Goal: Transaction & Acquisition: Purchase product/service

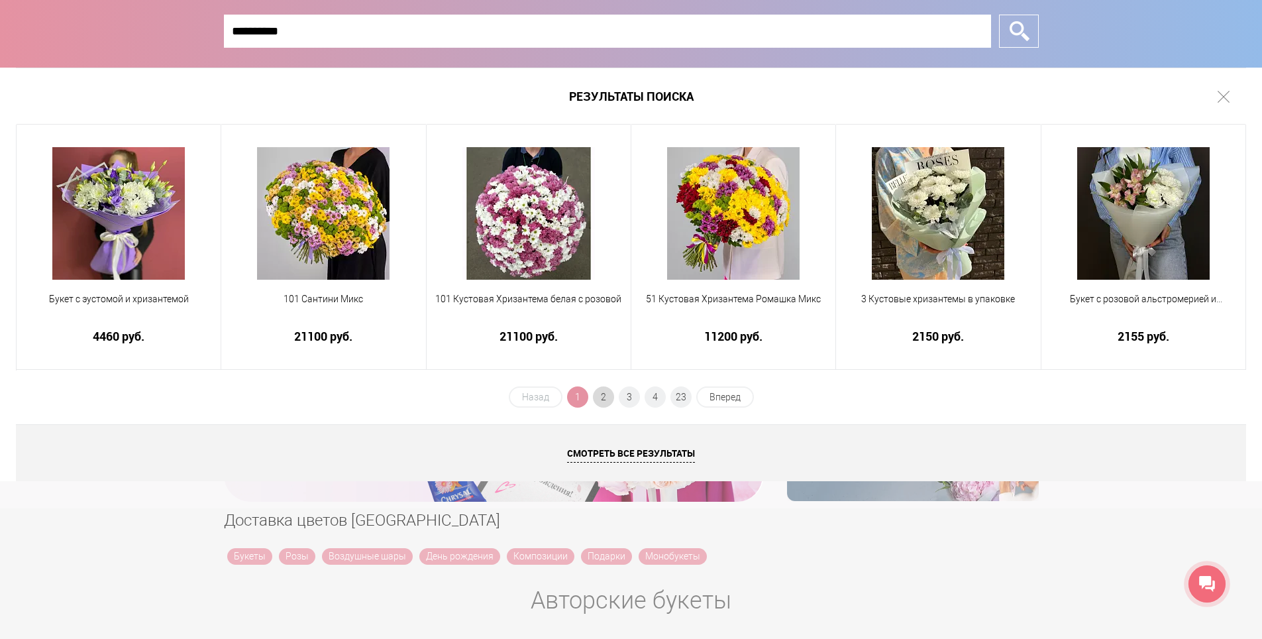
type input "**********"
click at [603, 394] on span "2" at bounding box center [603, 396] width 21 height 21
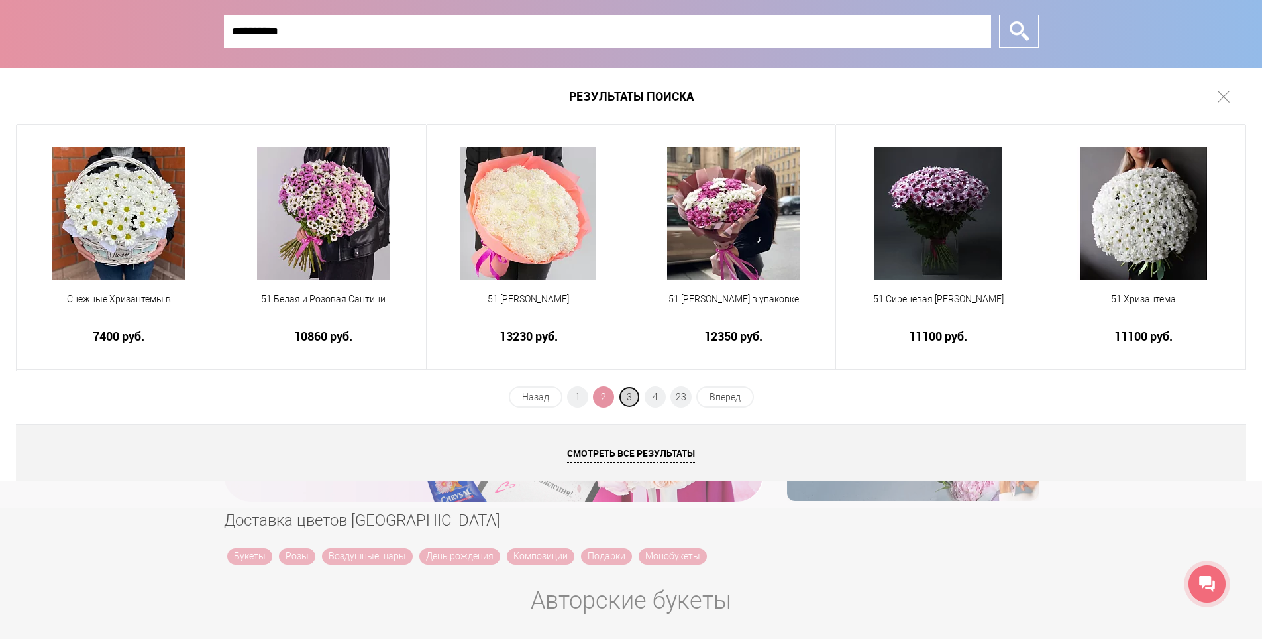
click at [637, 399] on span "3" at bounding box center [629, 396] width 21 height 21
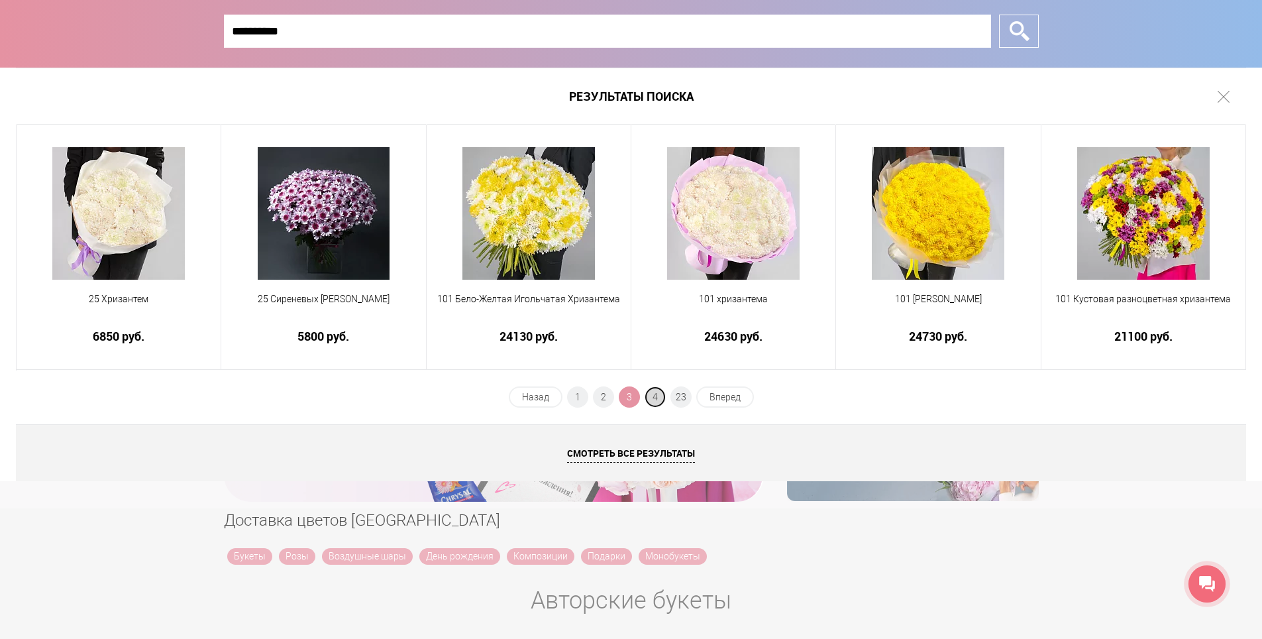
click at [652, 397] on span "4" at bounding box center [654, 396] width 21 height 21
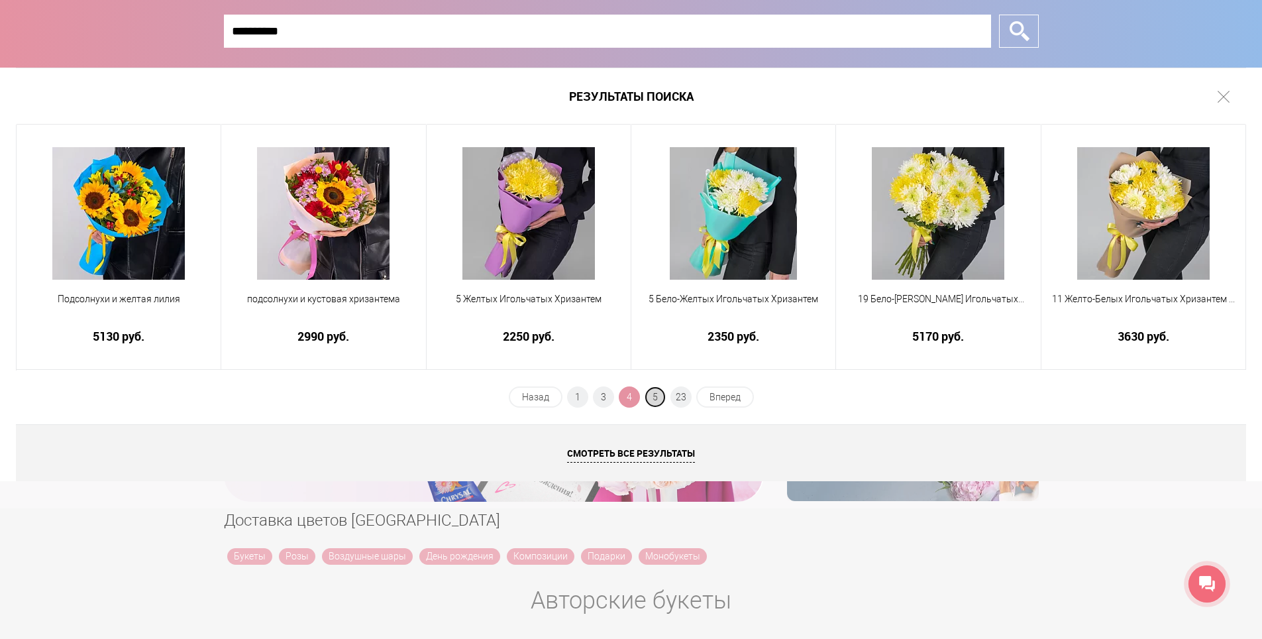
click at [661, 397] on span "5" at bounding box center [654, 396] width 21 height 21
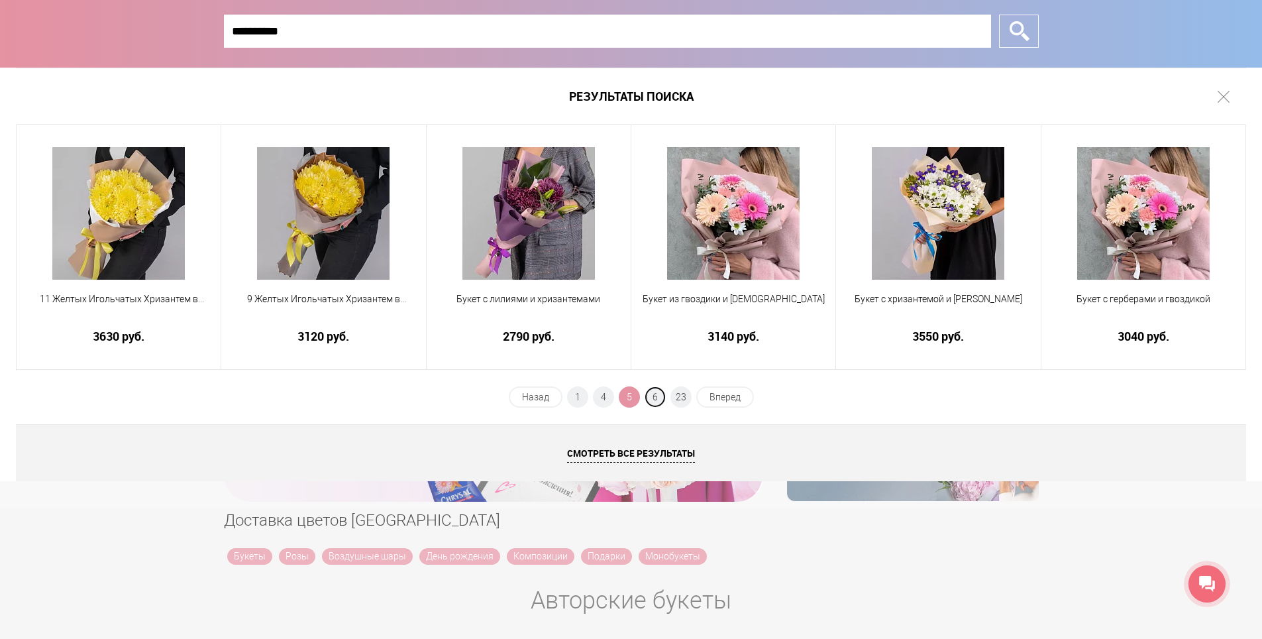
click at [661, 397] on span "6" at bounding box center [654, 396] width 21 height 21
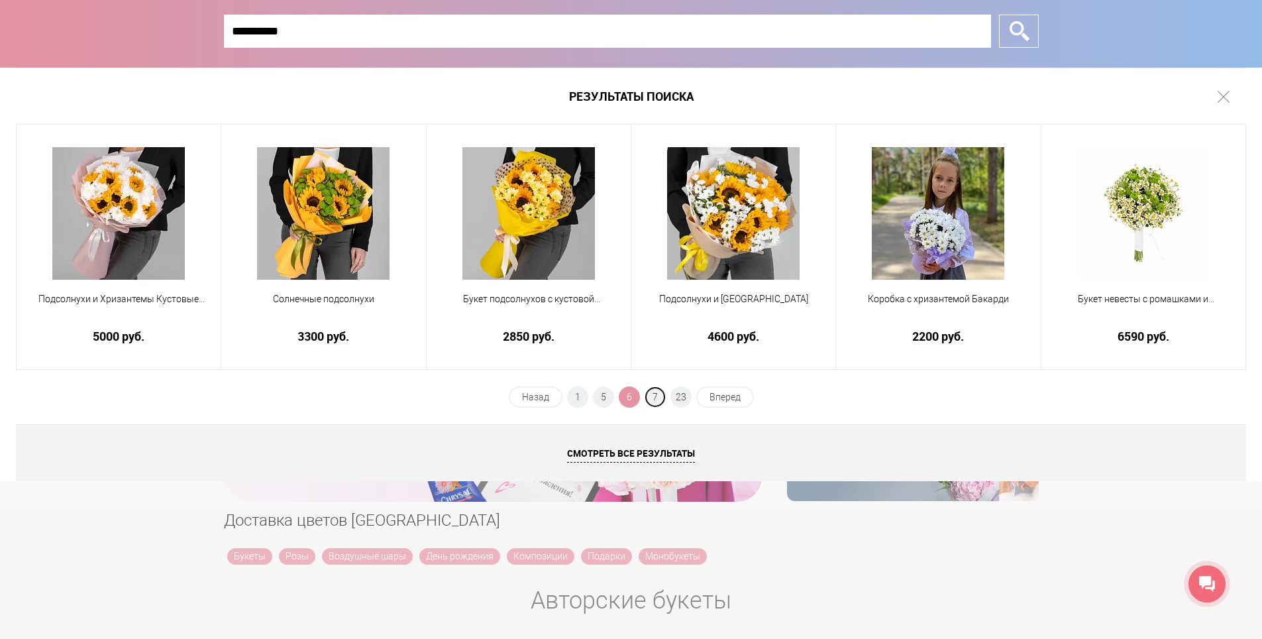
click at [661, 397] on span "7" at bounding box center [654, 396] width 21 height 21
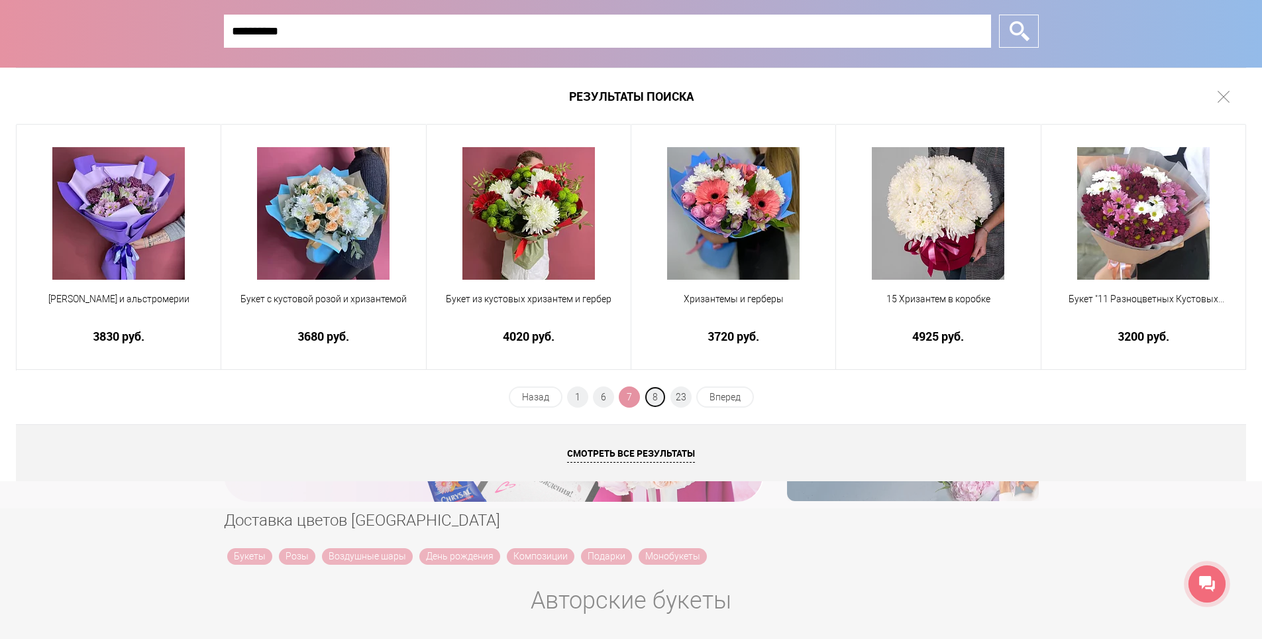
click at [661, 397] on span "8" at bounding box center [654, 396] width 21 height 21
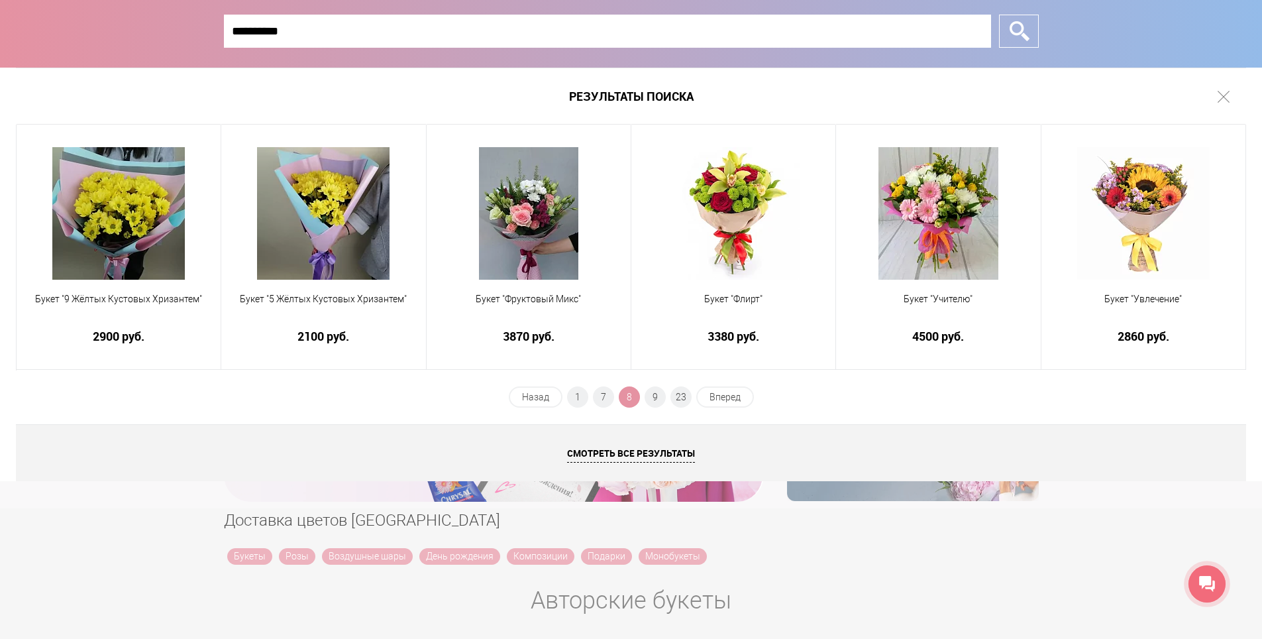
click at [661, 397] on span "9" at bounding box center [654, 396] width 21 height 21
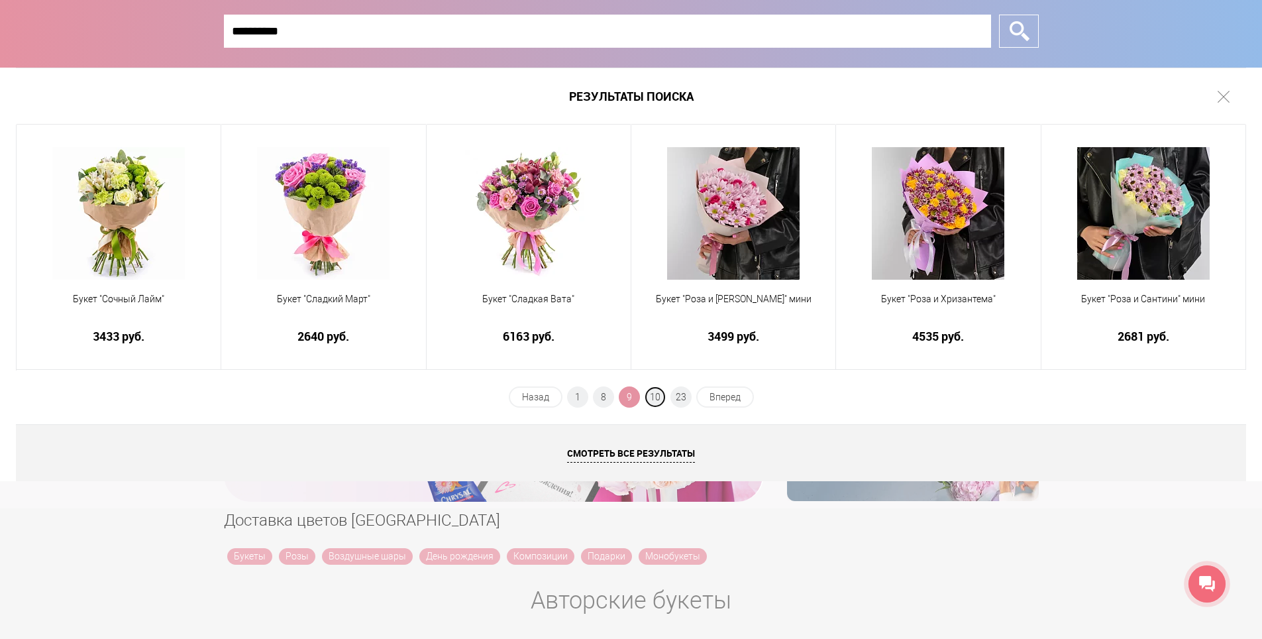
click at [661, 397] on span "10" at bounding box center [654, 396] width 21 height 21
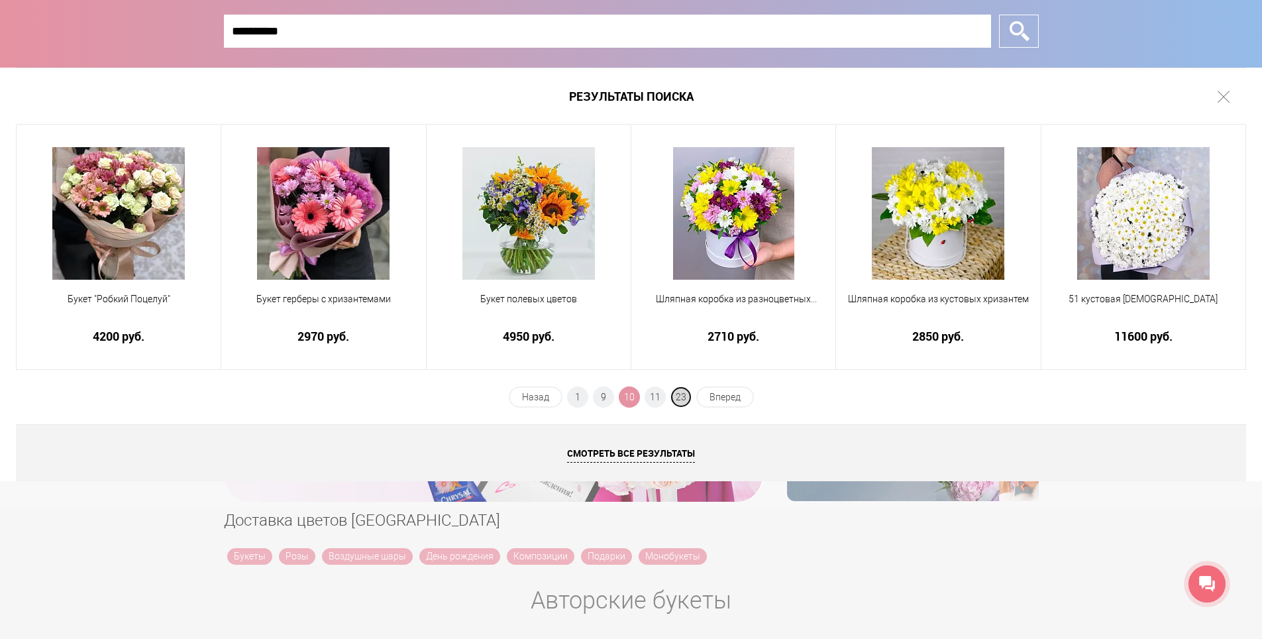
click at [674, 397] on span "23" at bounding box center [680, 396] width 21 height 21
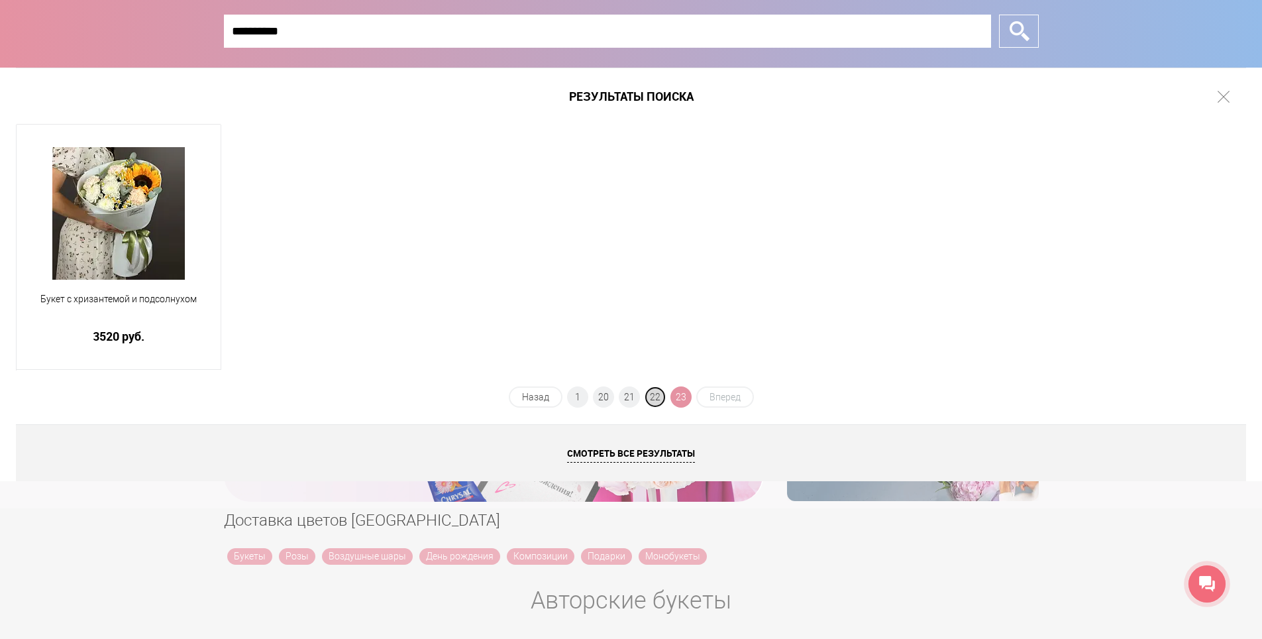
click at [656, 399] on span "22" at bounding box center [654, 396] width 21 height 21
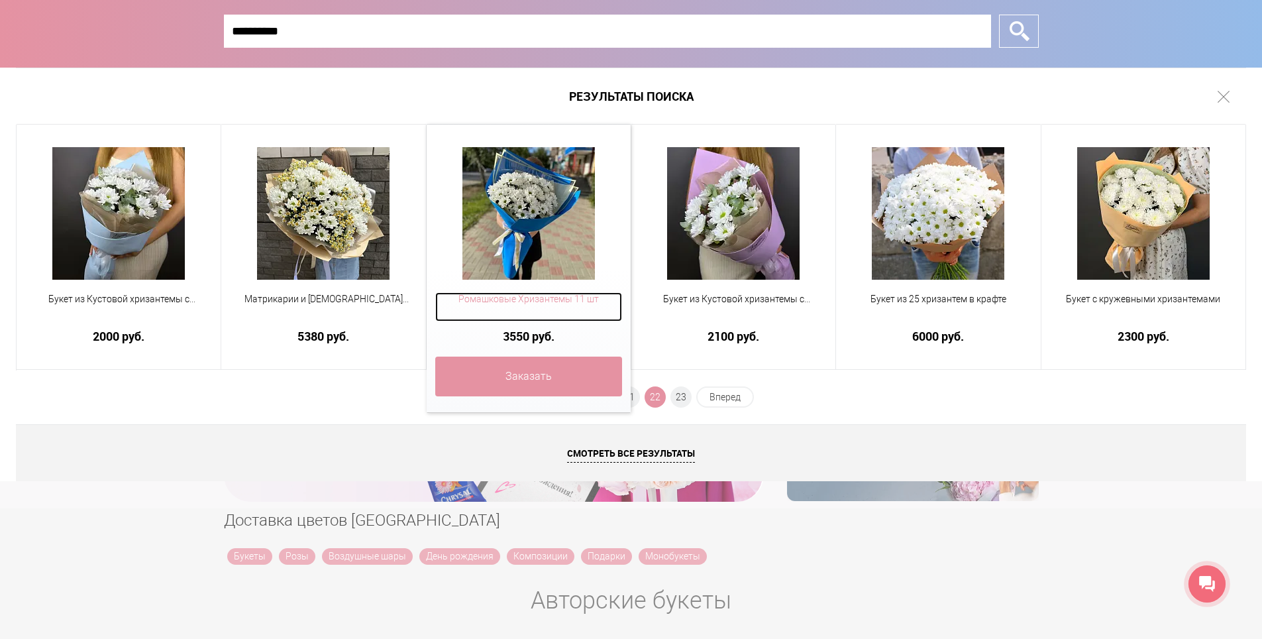
click at [530, 300] on span "Ромашковые Хризантемы 11 шт" at bounding box center [528, 299] width 187 height 14
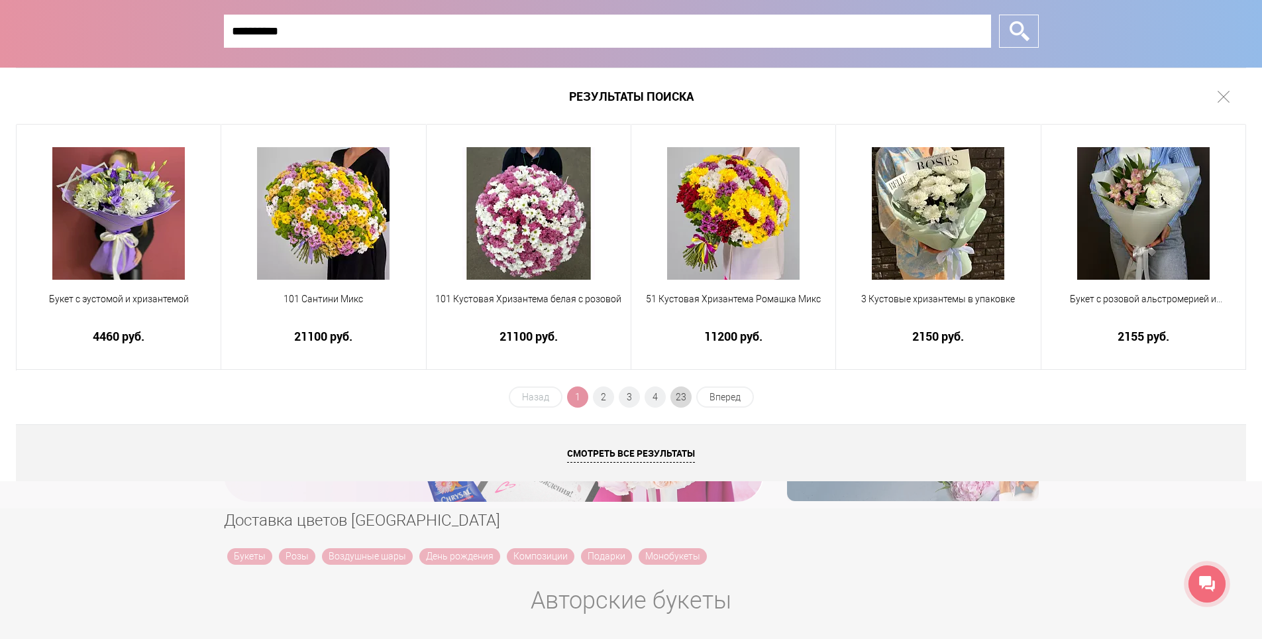
type input "**********"
click at [684, 395] on span "23" at bounding box center [680, 396] width 21 height 21
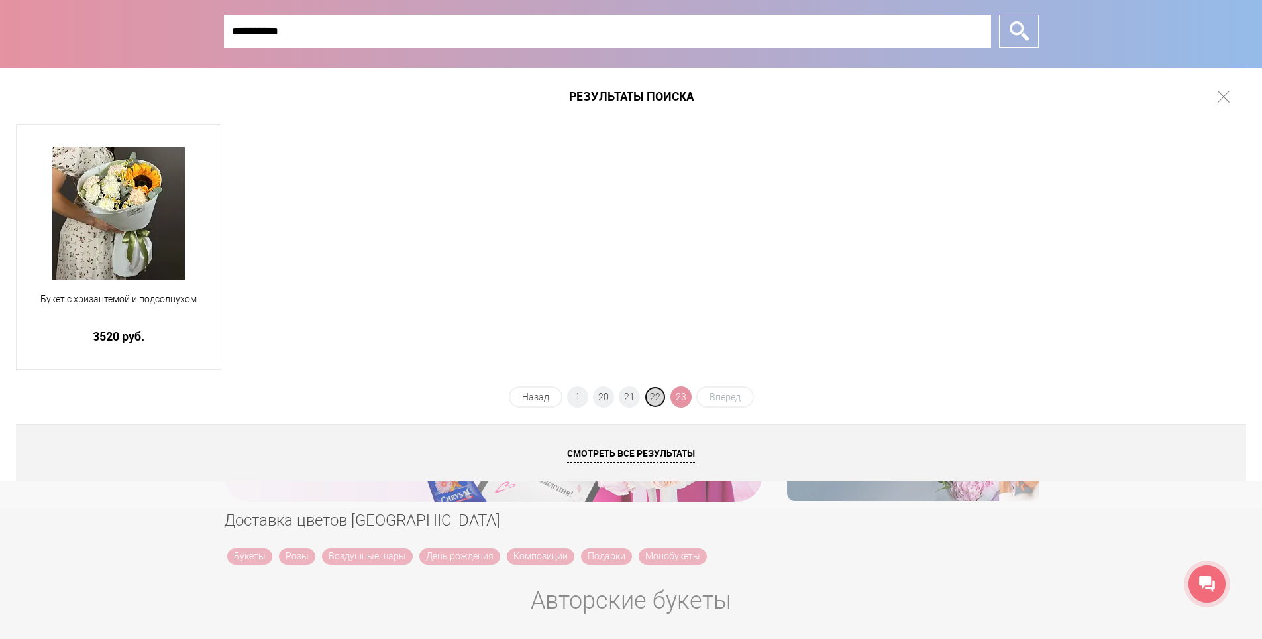
click at [658, 399] on span "22" at bounding box center [654, 396] width 21 height 21
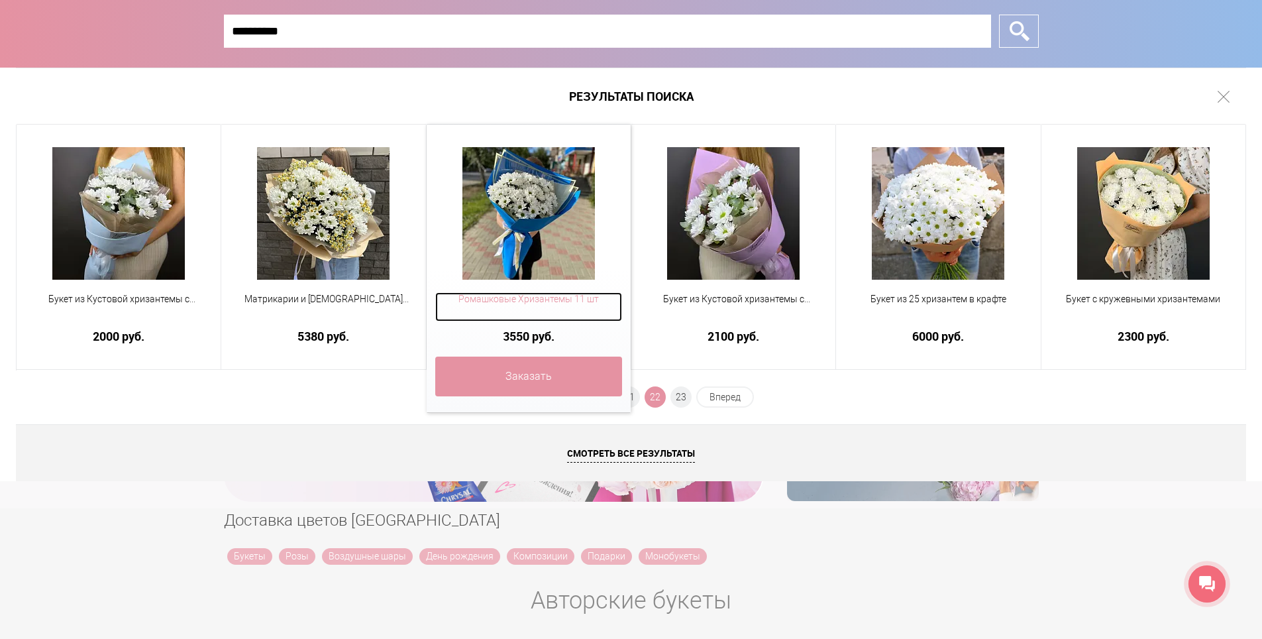
click at [577, 294] on span "Ромашковые Хризантемы 11 шт" at bounding box center [528, 299] width 187 height 14
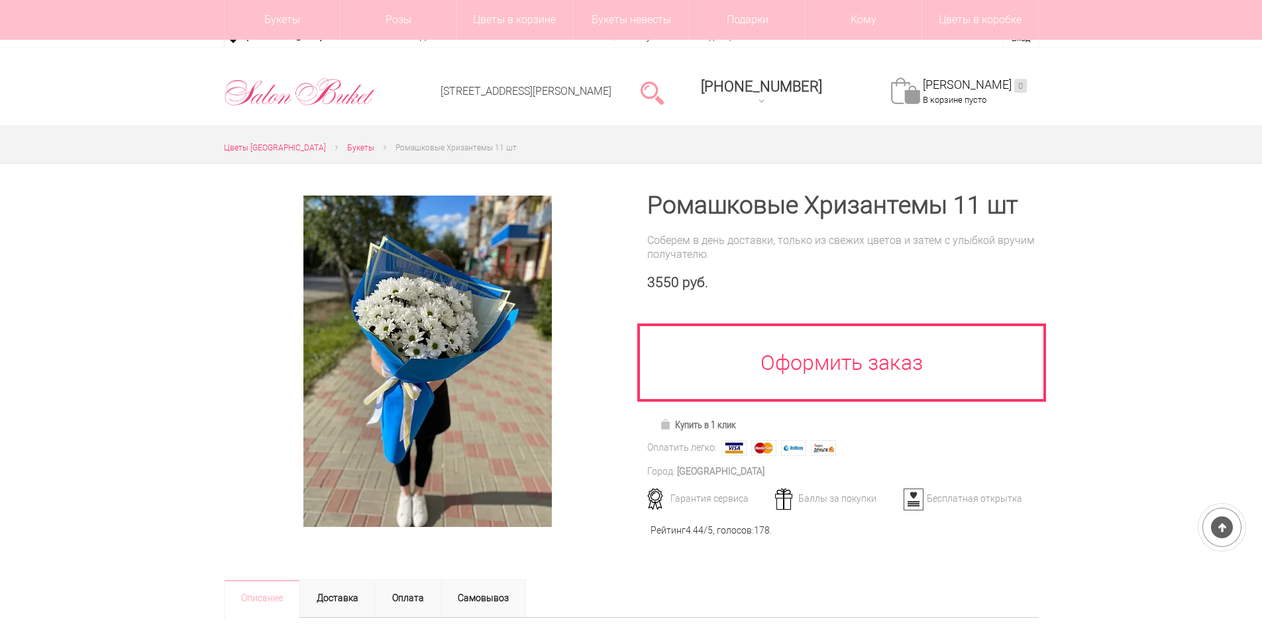
scroll to position [132, 0]
